Goal: Task Accomplishment & Management: Manage account settings

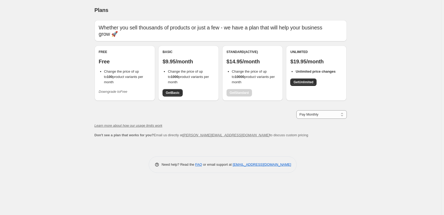
click at [118, 90] on icon "Downgrade to Free" at bounding box center [113, 92] width 29 height 4
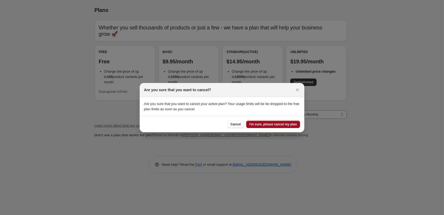
click at [269, 126] on span "I'm sure, please cancel my plan" at bounding box center [272, 124] width 47 height 4
